Goal: Information Seeking & Learning: Understand process/instructions

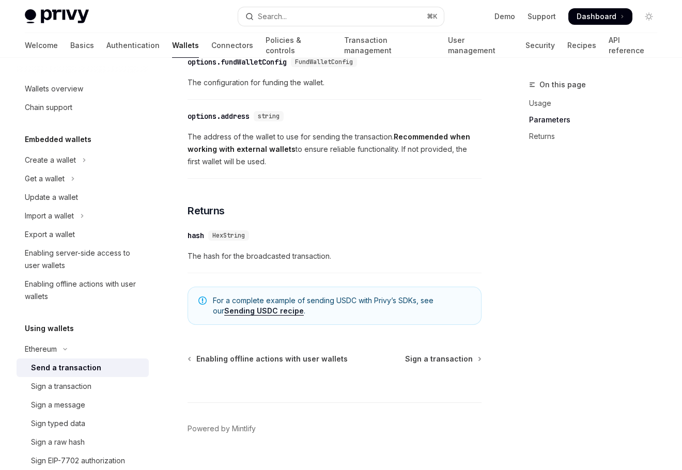
scroll to position [663, 0]
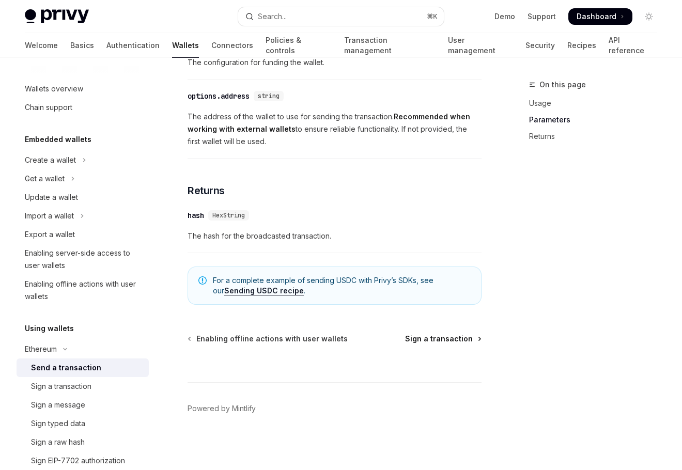
click at [426, 334] on span "Sign a transaction" at bounding box center [439, 339] width 68 height 10
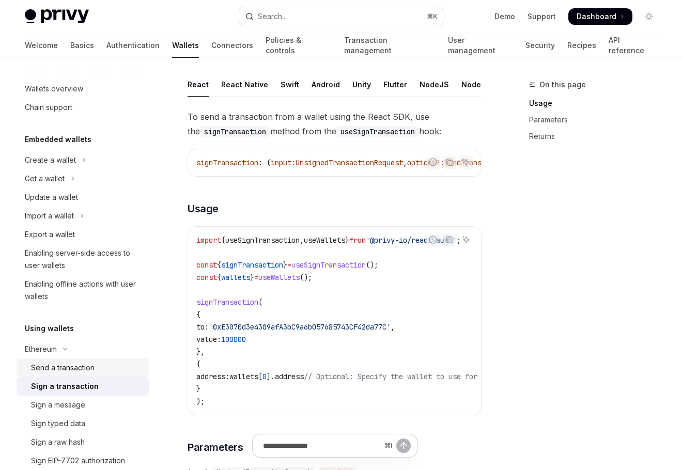
click at [90, 368] on div "Send a transaction" at bounding box center [63, 368] width 64 height 12
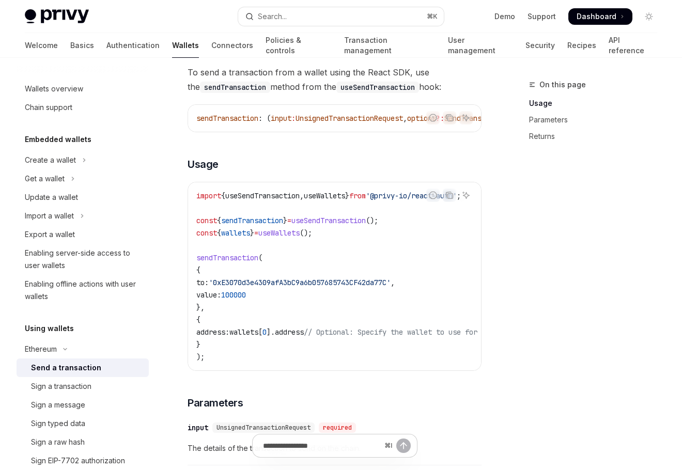
scroll to position [75, 0]
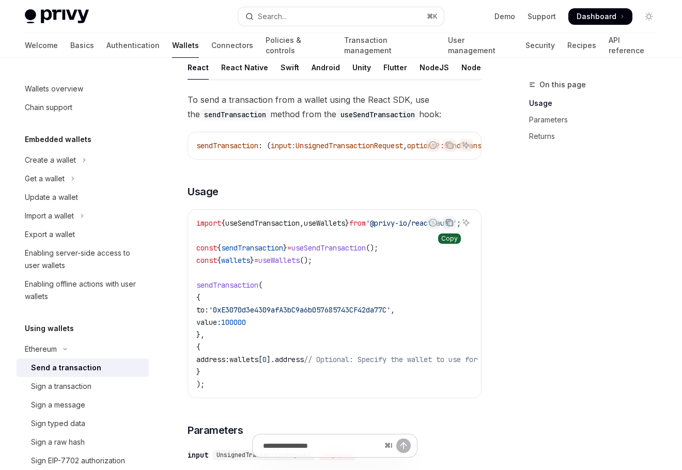
click at [448, 223] on icon "Copy the contents from the code block" at bounding box center [449, 222] width 5 height 5
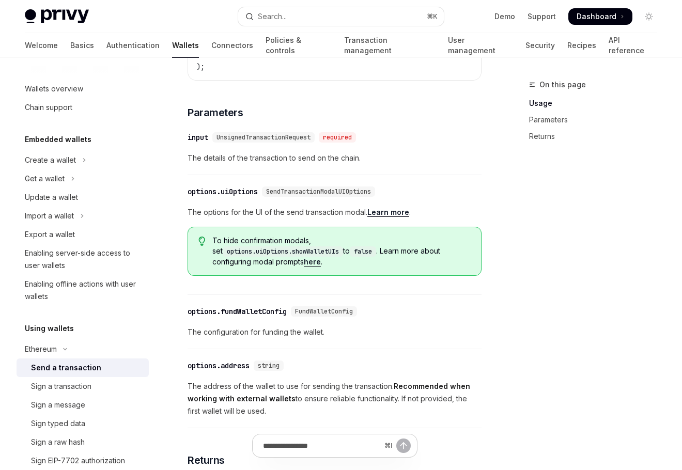
scroll to position [370, 0]
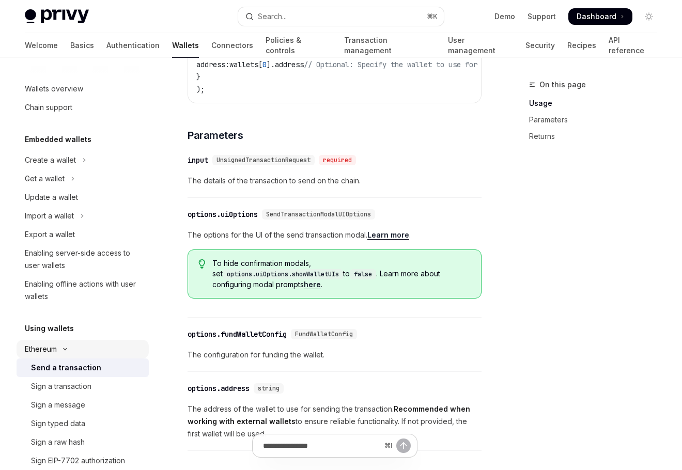
click at [49, 343] on div "Ethereum" at bounding box center [41, 349] width 32 height 12
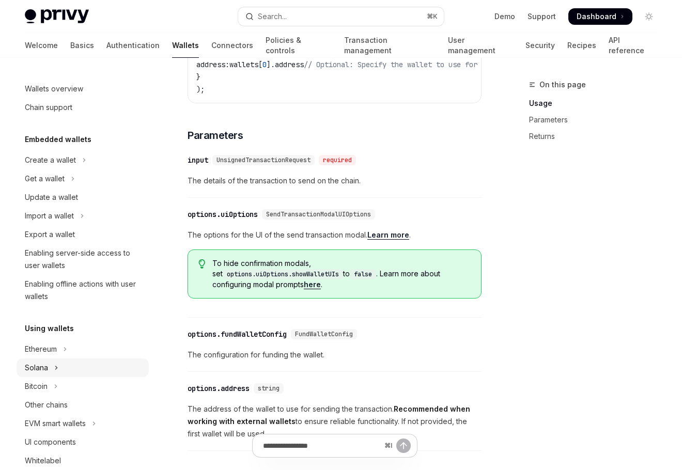
click at [50, 364] on button "Solana" at bounding box center [83, 368] width 132 height 19
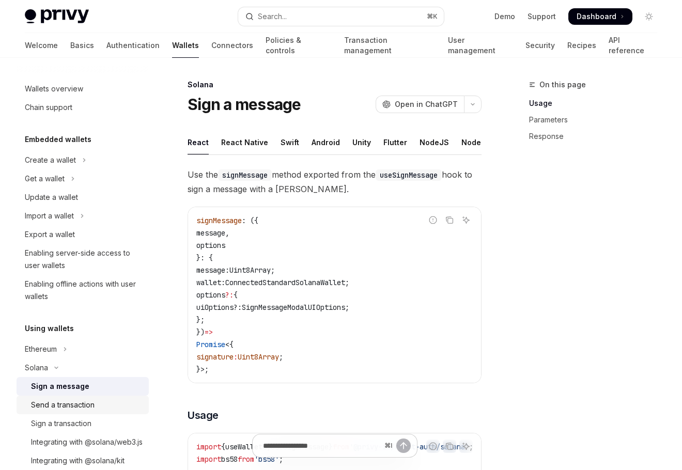
click at [80, 405] on div "Send a transaction" at bounding box center [63, 405] width 64 height 12
type textarea "*"
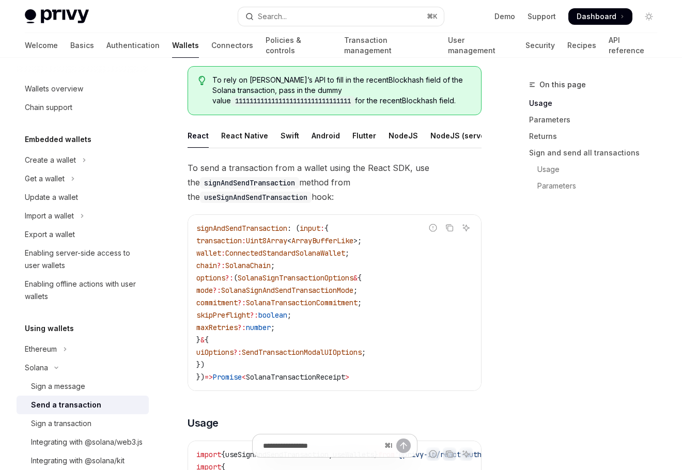
scroll to position [70, 0]
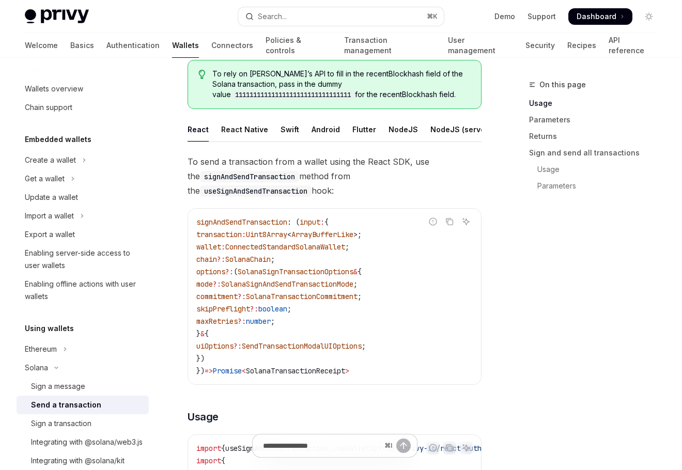
click at [312, 186] on code "useSignAndSendTransaction" at bounding box center [256, 191] width 112 height 11
copy code "useSignAndSendTransaction"
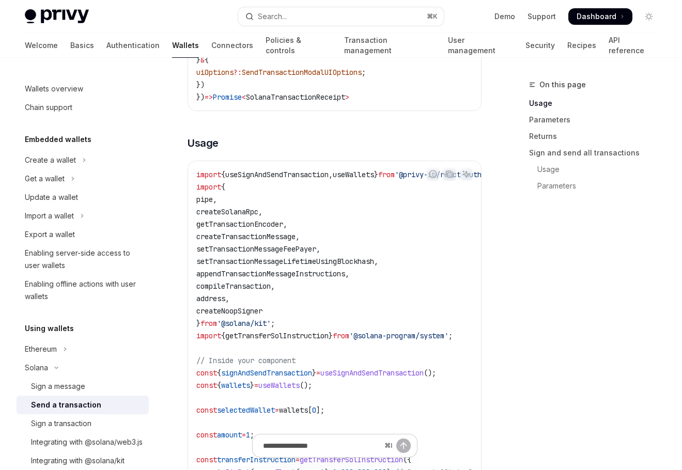
scroll to position [380, 0]
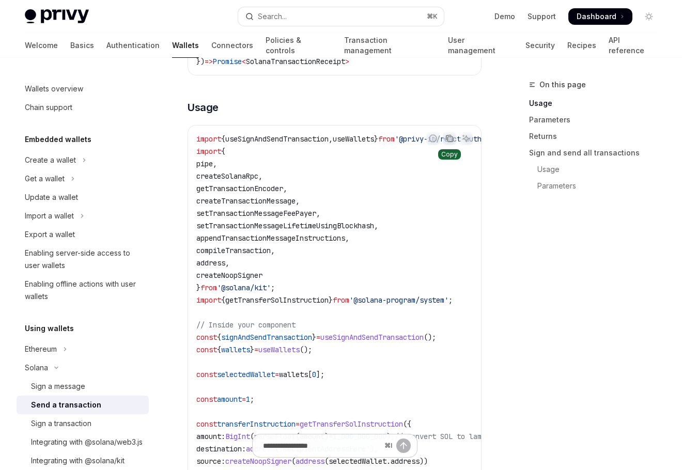
click at [446, 139] on icon "Copy the contents from the code block" at bounding box center [450, 138] width 8 height 8
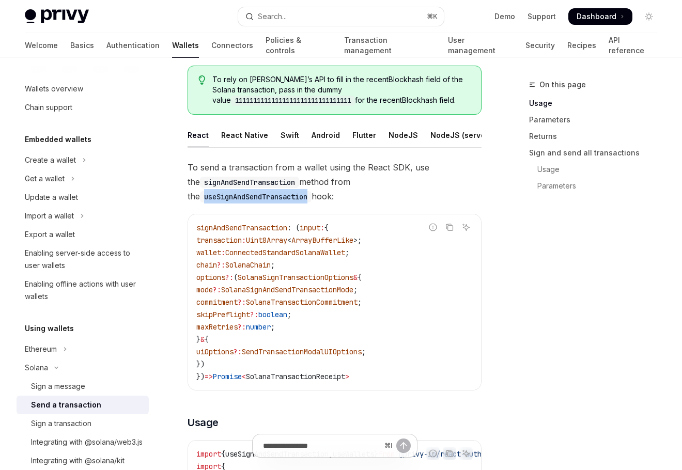
scroll to position [59, 0]
